Goal: Transaction & Acquisition: Purchase product/service

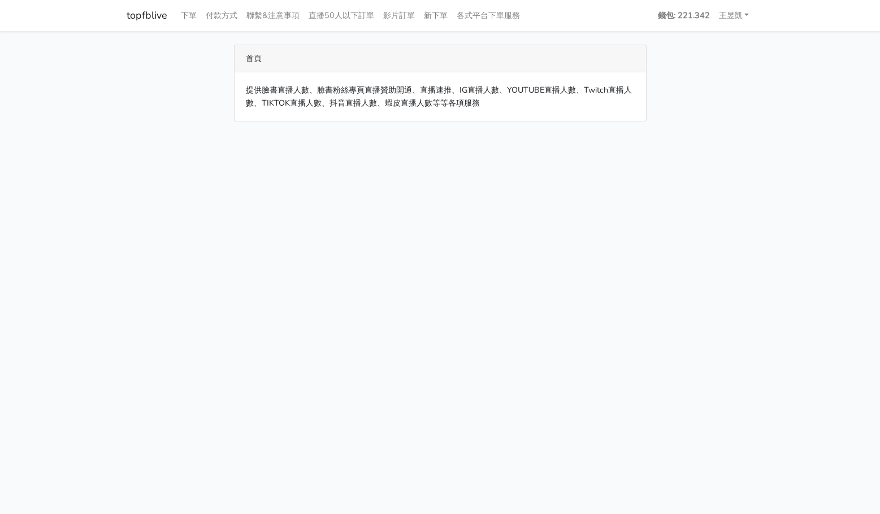
click at [502, 135] on html "topfblive 下單 付款方式 聯繫&注意事項 直播50人以下訂單 影片訂單 新下單 各式平台下單服務 錢包: 221.342" at bounding box center [440, 67] width 880 height 135
click at [172, 125] on main "首頁 提供臉書直播人數、臉書粉絲專頁直播贊助開通、直播速推、IG直播人數、YOUTUBE直播人數、Twitch直播人數、TIKTOK直播人數、抖音直播人數、蝦…" at bounding box center [440, 83] width 880 height 104
click at [193, 15] on link "下單" at bounding box center [188, 16] width 25 height 22
